Goal: Transaction & Acquisition: Purchase product/service

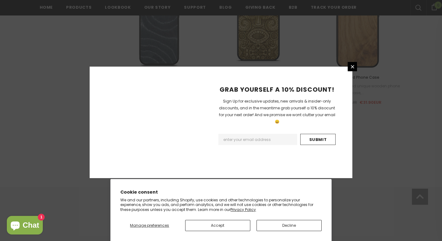
scroll to position [739, 0]
